Goal: Task Accomplishment & Management: Manage account settings

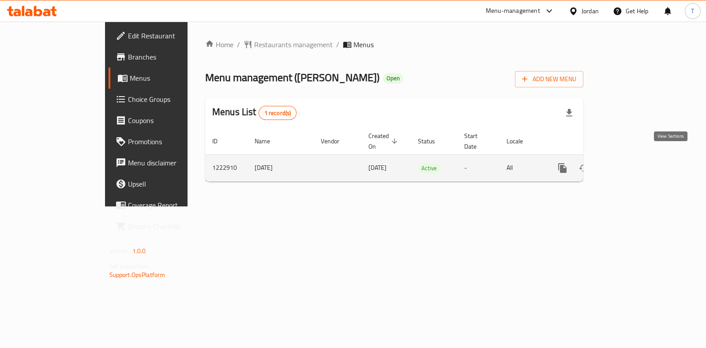
click at [632, 163] on icon "enhanced table" at bounding box center [626, 168] width 11 height 11
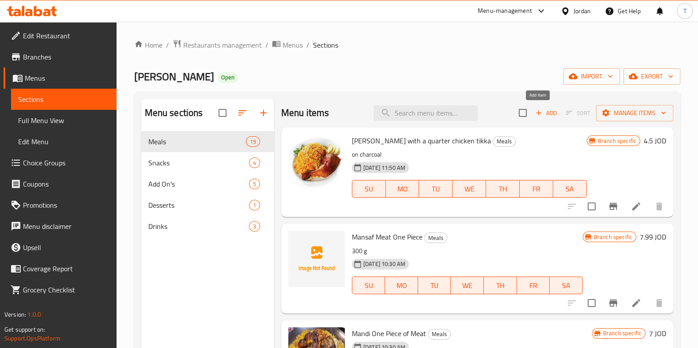
click at [535, 111] on icon "button" at bounding box center [539, 113] width 8 height 8
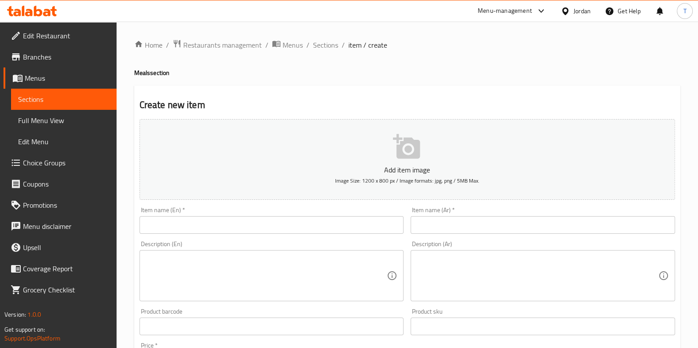
click at [216, 236] on div "Item name (En)   * Item name (En) *" at bounding box center [272, 221] width 272 height 34
click at [223, 229] on input "text" at bounding box center [272, 225] width 264 height 18
paste input "تكا ماسالا الحار"
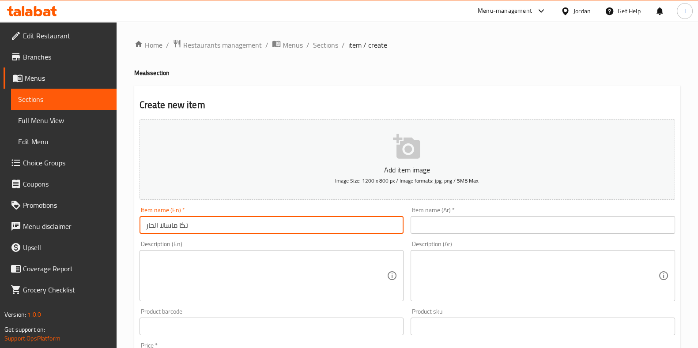
type input "تكا ماسالا الحار"
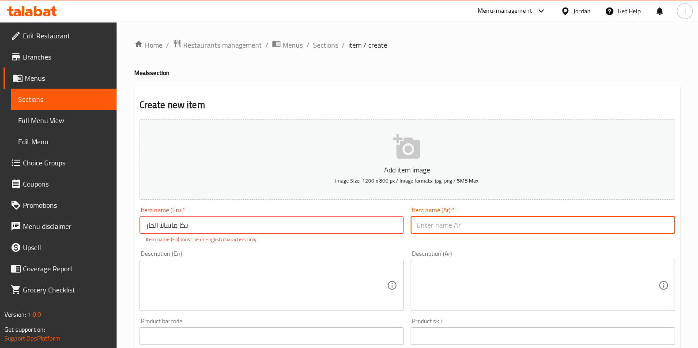
click at [461, 224] on input "text" at bounding box center [543, 225] width 264 height 18
paste input "تكا ماسالا الحار"
type input "تكا ماسالا الحار"
click at [274, 225] on input "تكا ماسالا الحار" at bounding box center [272, 225] width 264 height 18
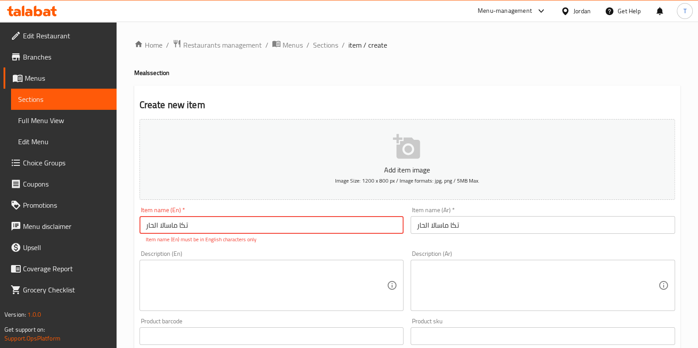
click at [274, 225] on input "تكا ماسالا الحار" at bounding box center [272, 225] width 264 height 18
type input "Spicy Tikka Masala"
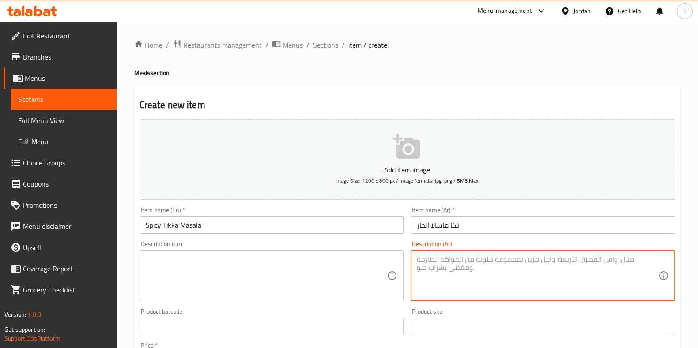
click at [475, 268] on textarea at bounding box center [538, 276] width 242 height 42
paste textarea "[PERSON_NAME]"
type textarea "[PERSON_NAME]"
click at [283, 266] on textarea at bounding box center [267, 276] width 242 height 42
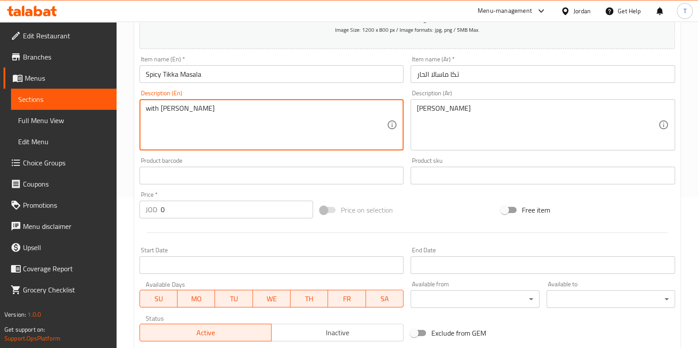
scroll to position [166, 0]
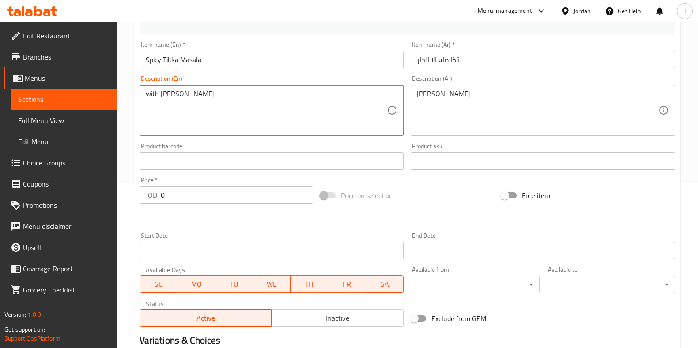
type textarea "with [PERSON_NAME]"
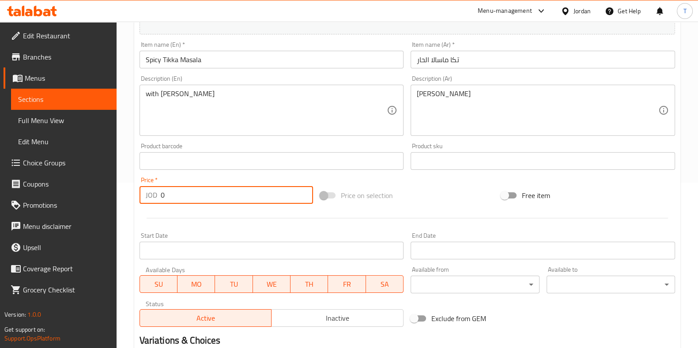
drag, startPoint x: 233, startPoint y: 195, endPoint x: 81, endPoint y: 199, distance: 151.9
click at [87, 196] on div "Edit Restaurant Branches Menus Sections Full Menu View Edit Menu Choice Groups …" at bounding box center [349, 157] width 698 height 602
type input "4.5"
click at [413, 190] on div "Price on selection" at bounding box center [407, 196] width 181 height 24
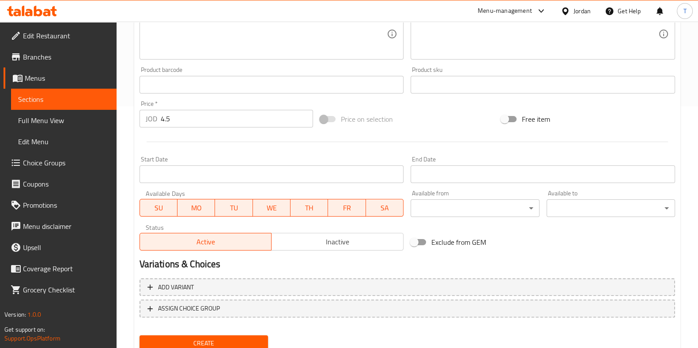
scroll to position [275, 0]
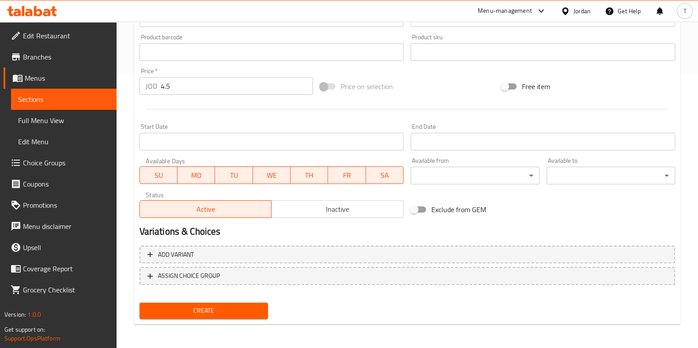
click at [241, 311] on span "Create" at bounding box center [204, 311] width 114 height 11
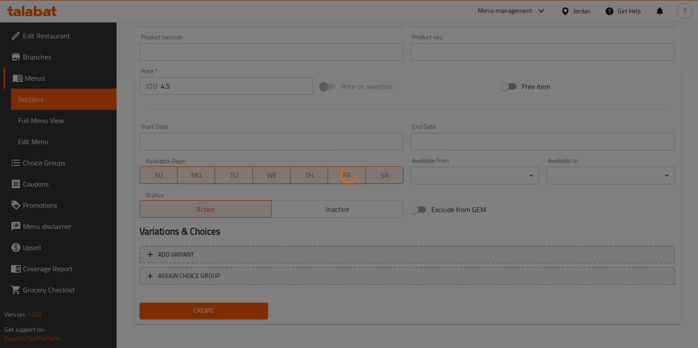
type input "0"
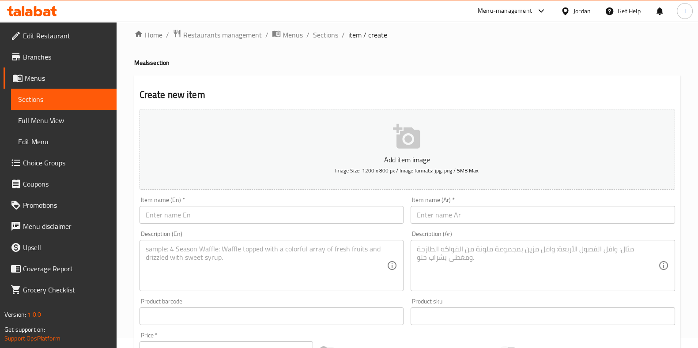
scroll to position [0, 0]
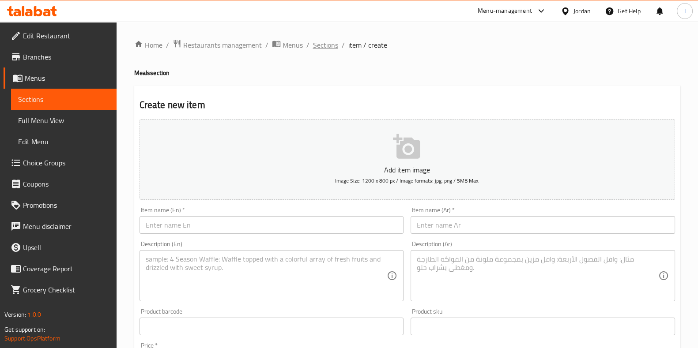
click at [331, 48] on span "Sections" at bounding box center [325, 45] width 25 height 11
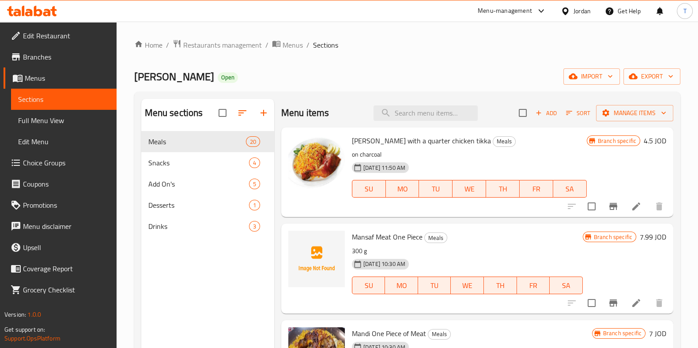
click at [569, 113] on span "Sort" at bounding box center [578, 113] width 24 height 10
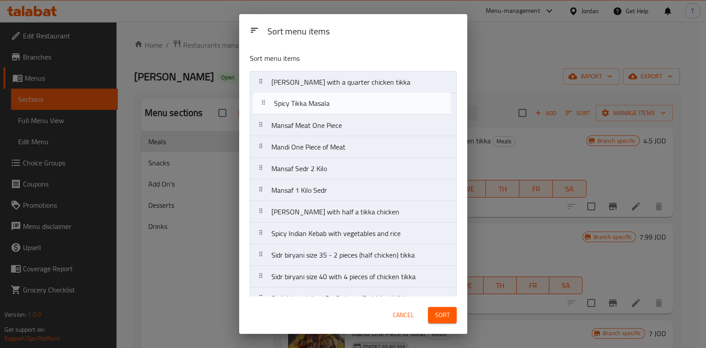
drag, startPoint x: 355, startPoint y: 195, endPoint x: 359, endPoint y: 106, distance: 88.4
click at [359, 106] on nav "[PERSON_NAME] with a quarter chicken tikka Mansaf Meat One Piece Mandi One Piec…" at bounding box center [353, 288] width 207 height 434
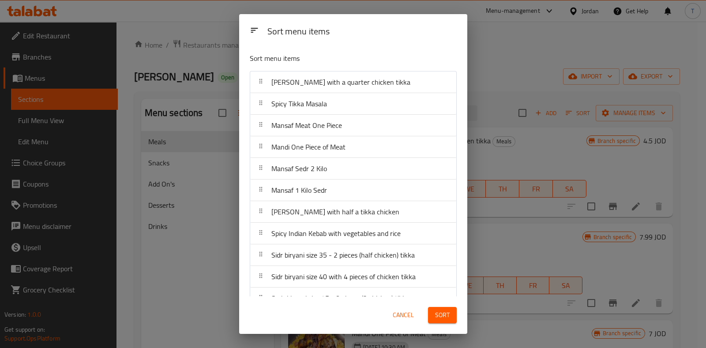
click at [442, 314] on span "Sort" at bounding box center [442, 315] width 15 height 11
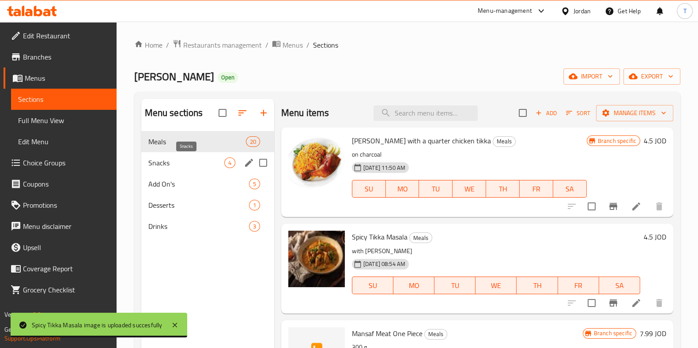
drag, startPoint x: 172, startPoint y: 160, endPoint x: 177, endPoint y: 158, distance: 5.2
click at [173, 159] on span "Snacks" at bounding box center [186, 163] width 76 height 11
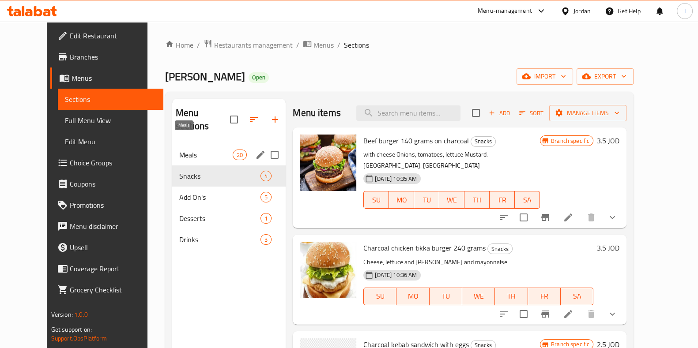
click at [179, 150] on span "Meals" at bounding box center [205, 155] width 53 height 11
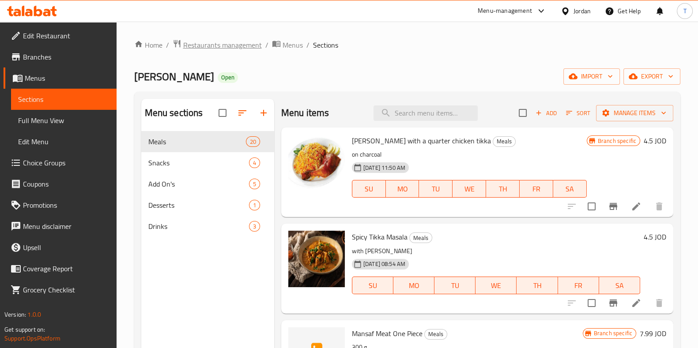
click at [230, 44] on span "Restaurants management" at bounding box center [222, 45] width 79 height 11
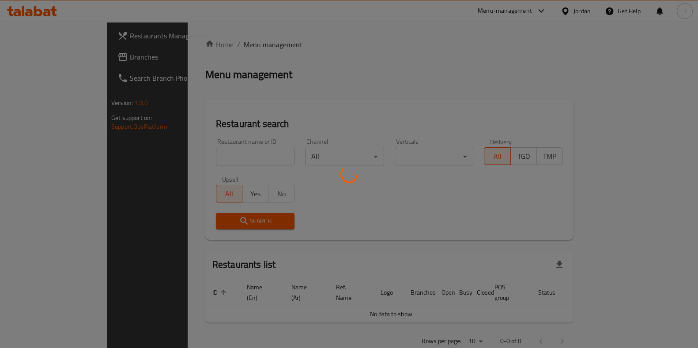
click at [227, 153] on div at bounding box center [349, 174] width 698 height 348
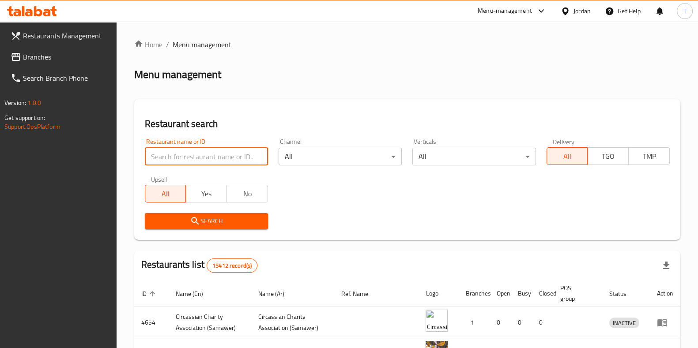
click at [229, 153] on input "search" at bounding box center [206, 157] width 123 height 18
type input "loqmet"
click at [209, 216] on span "Search" at bounding box center [206, 221] width 109 height 11
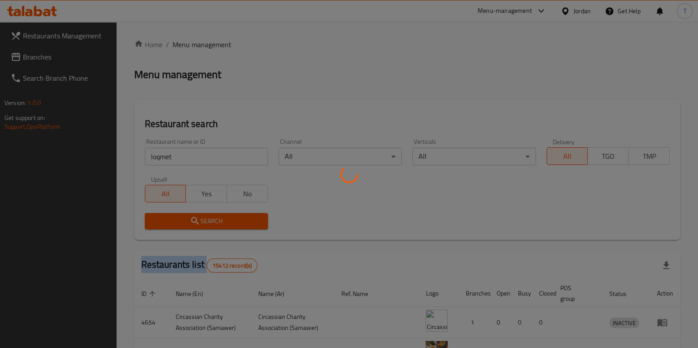
click at [211, 215] on div at bounding box center [349, 174] width 698 height 348
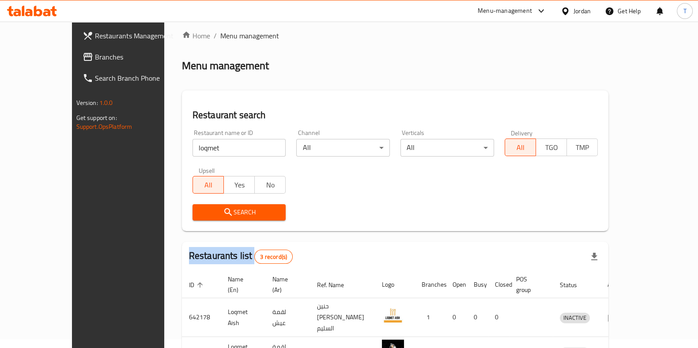
scroll to position [91, 0]
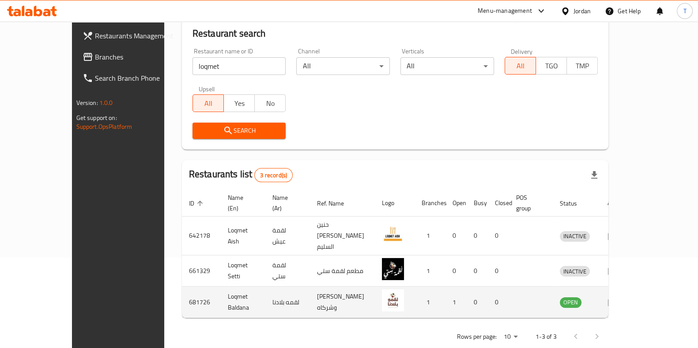
click at [631, 287] on td "enhanced table" at bounding box center [615, 302] width 30 height 31
click at [618, 297] on icon "enhanced table" at bounding box center [613, 302] width 11 height 11
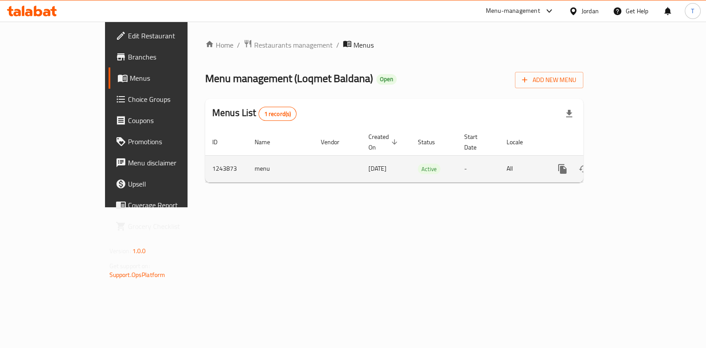
click at [637, 159] on link "enhanced table" at bounding box center [626, 169] width 21 height 21
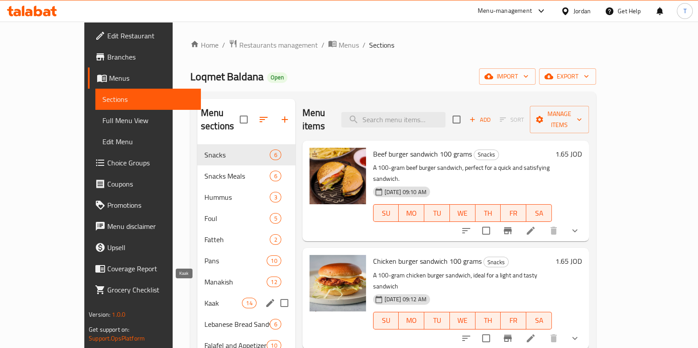
click at [204, 298] on span "Kaak" at bounding box center [223, 303] width 38 height 11
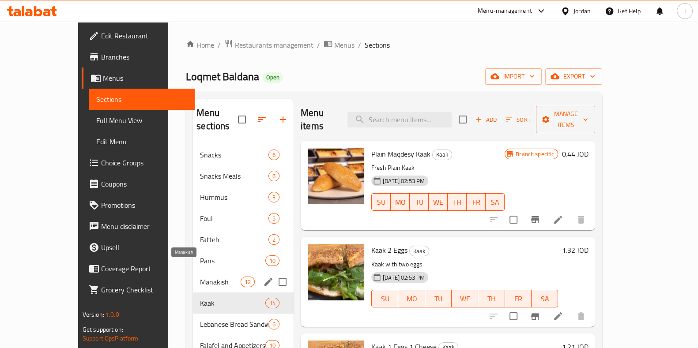
click at [200, 277] on span "Manakish" at bounding box center [220, 282] width 40 height 11
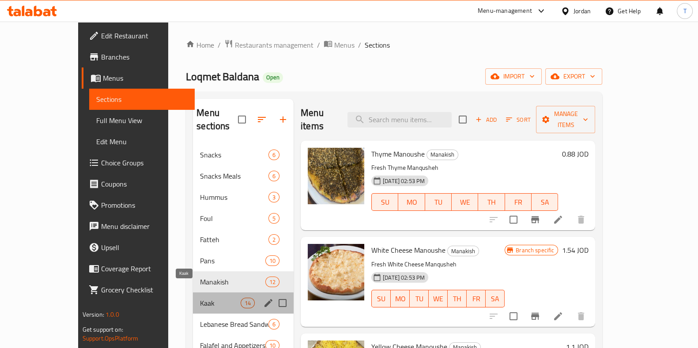
click at [200, 298] on span "Kaak" at bounding box center [220, 303] width 40 height 11
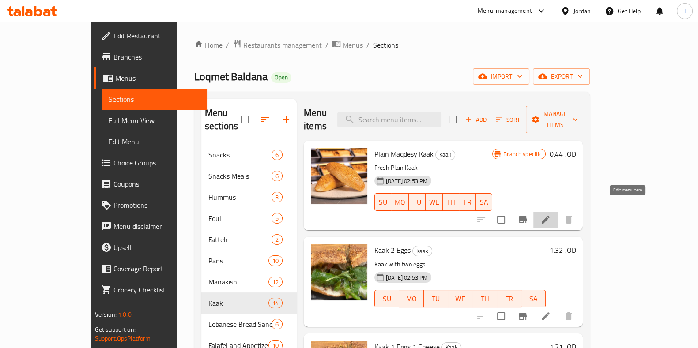
click at [551, 215] on icon at bounding box center [545, 220] width 11 height 11
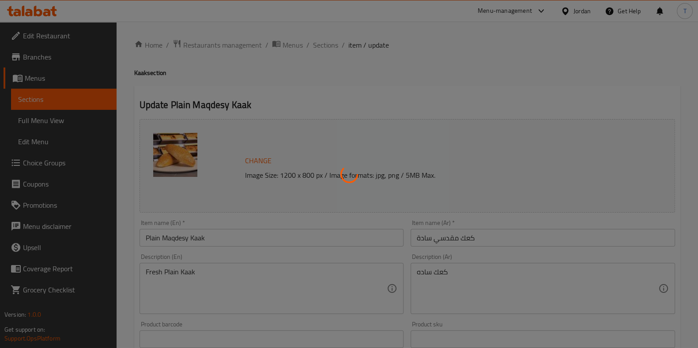
click at [177, 242] on div at bounding box center [349, 174] width 698 height 348
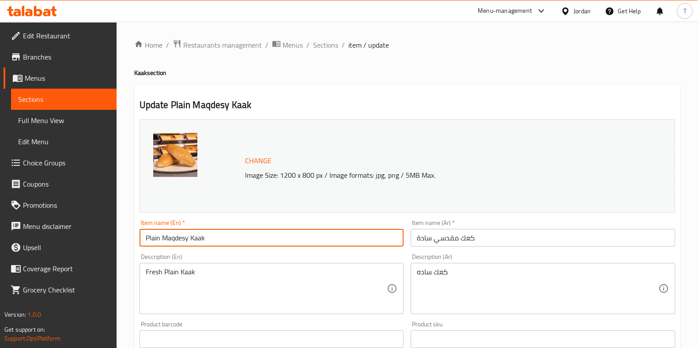
click at [180, 241] on input "Plain Maqdesy Kaak" at bounding box center [272, 238] width 264 height 18
type input "Plain Kaak"
click at [442, 238] on input "كعك مقدسي سادة" at bounding box center [543, 238] width 264 height 18
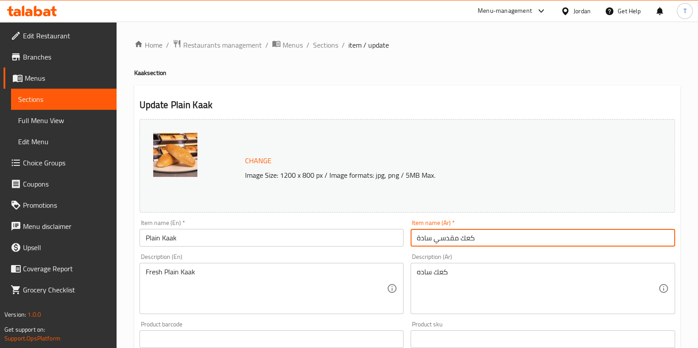
click at [442, 238] on input "كعك مقدسي سادة" at bounding box center [543, 238] width 264 height 18
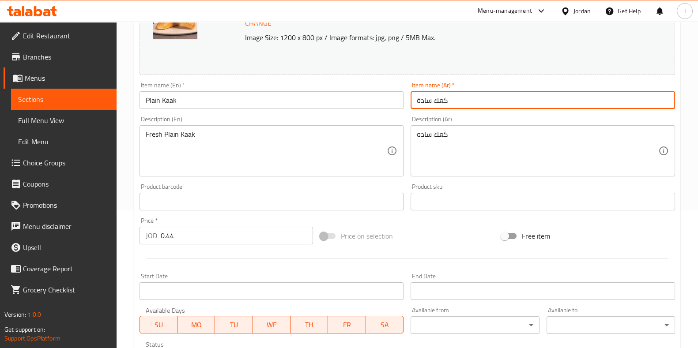
scroll to position [287, 0]
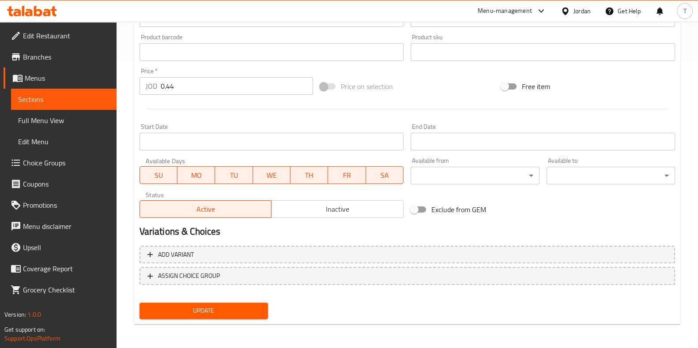
type input "كعك سادة"
click at [249, 313] on span "Update" at bounding box center [204, 311] width 114 height 11
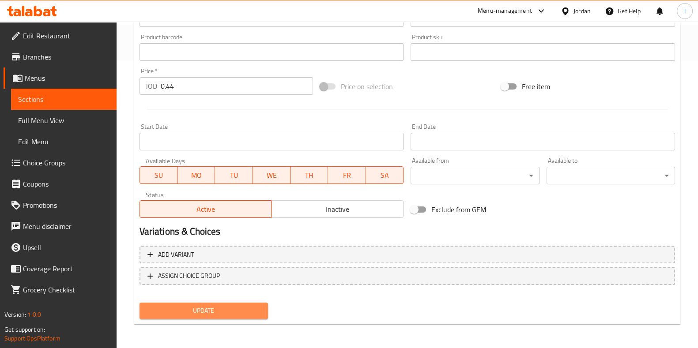
click at [232, 313] on span "Update" at bounding box center [204, 311] width 114 height 11
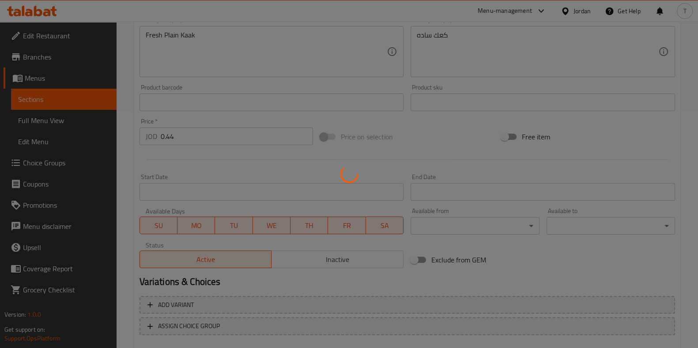
scroll to position [0, 0]
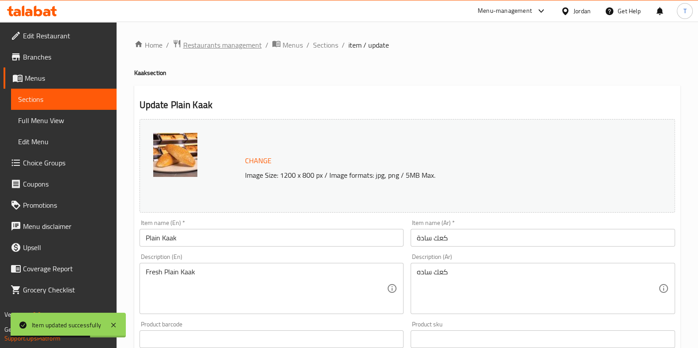
click at [229, 43] on span "Restaurants management" at bounding box center [222, 45] width 79 height 11
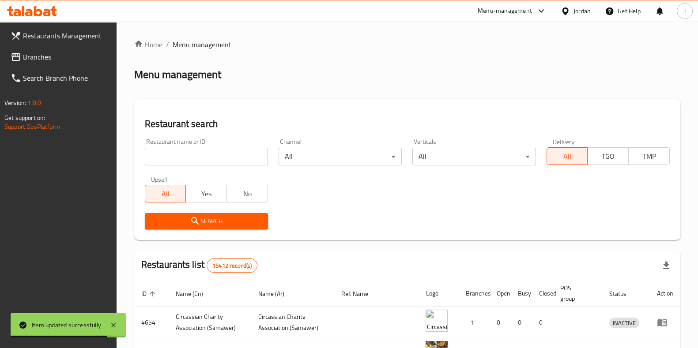
click at [512, 11] on div "Menu-management" at bounding box center [505, 11] width 54 height 11
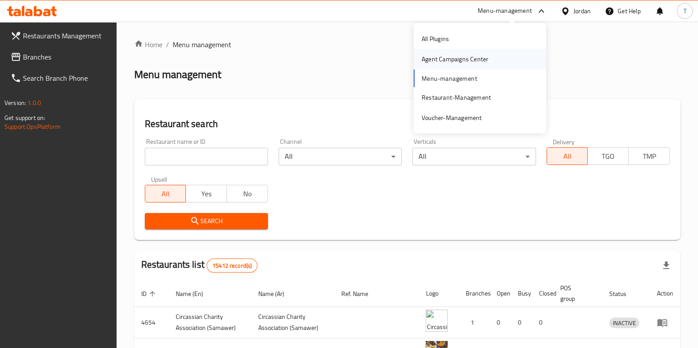
click at [481, 63] on div "Agent Campaigns Center" at bounding box center [455, 59] width 67 height 10
